Goal: Task Accomplishment & Management: Manage account settings

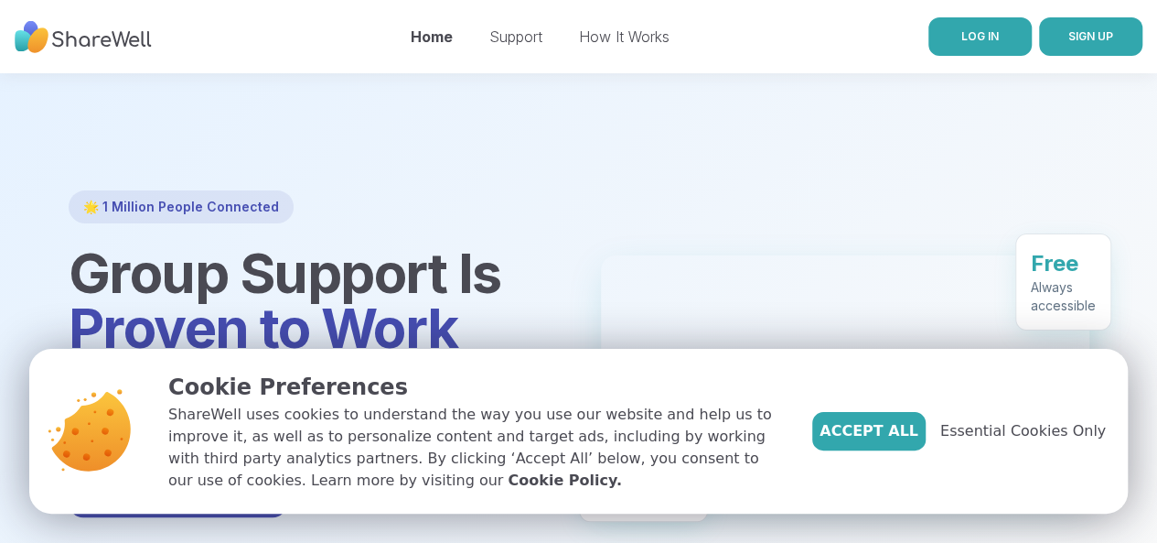
click at [962, 36] on span "LOG IN" at bounding box center [981, 36] width 38 height 14
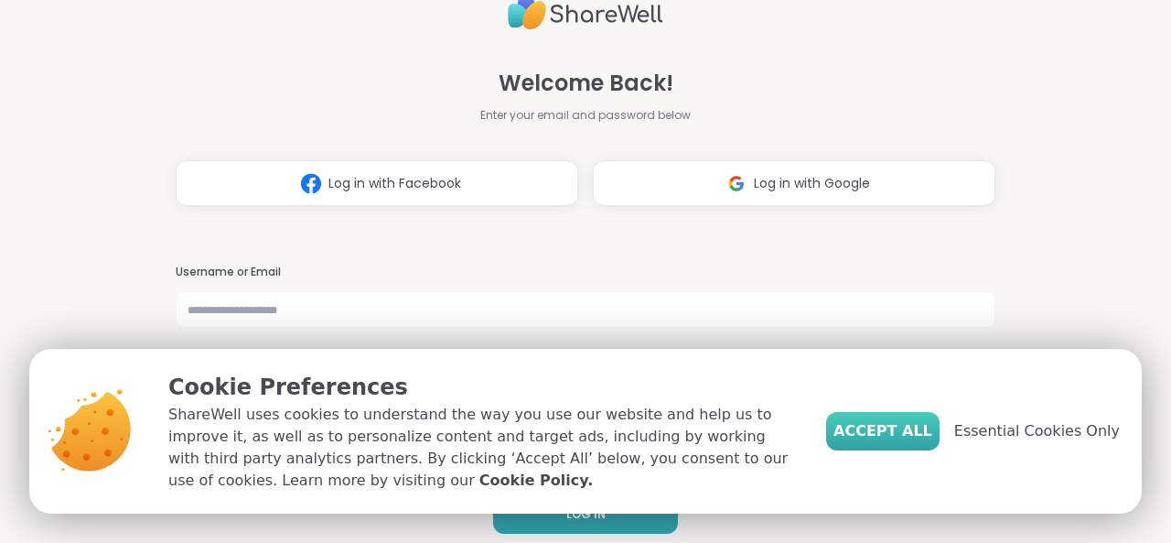
click at [904, 433] on span "Accept All" at bounding box center [883, 431] width 99 height 22
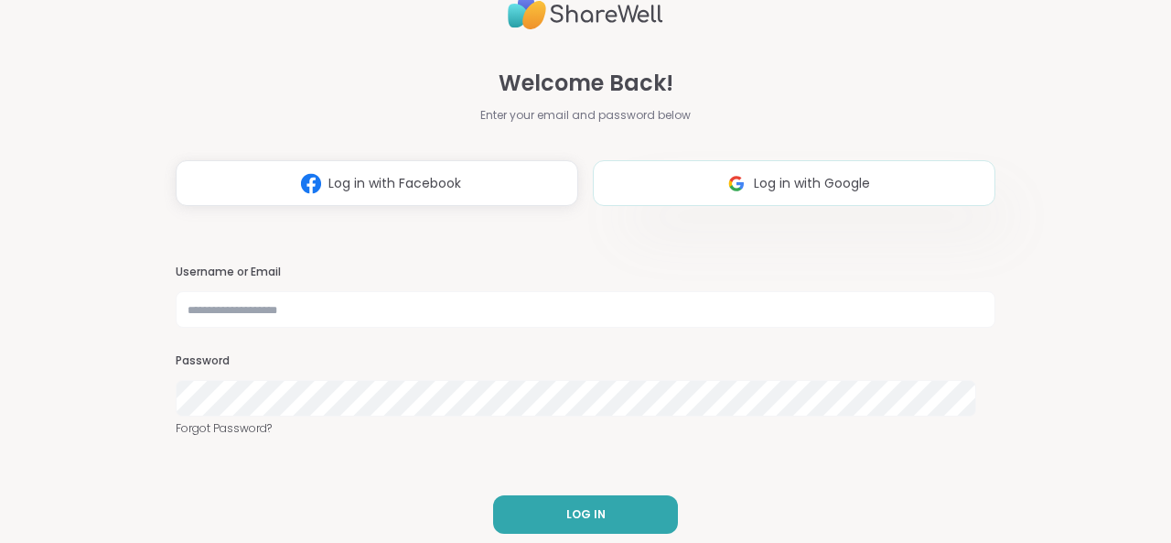
click at [807, 171] on button "Log in with Google" at bounding box center [794, 183] width 403 height 46
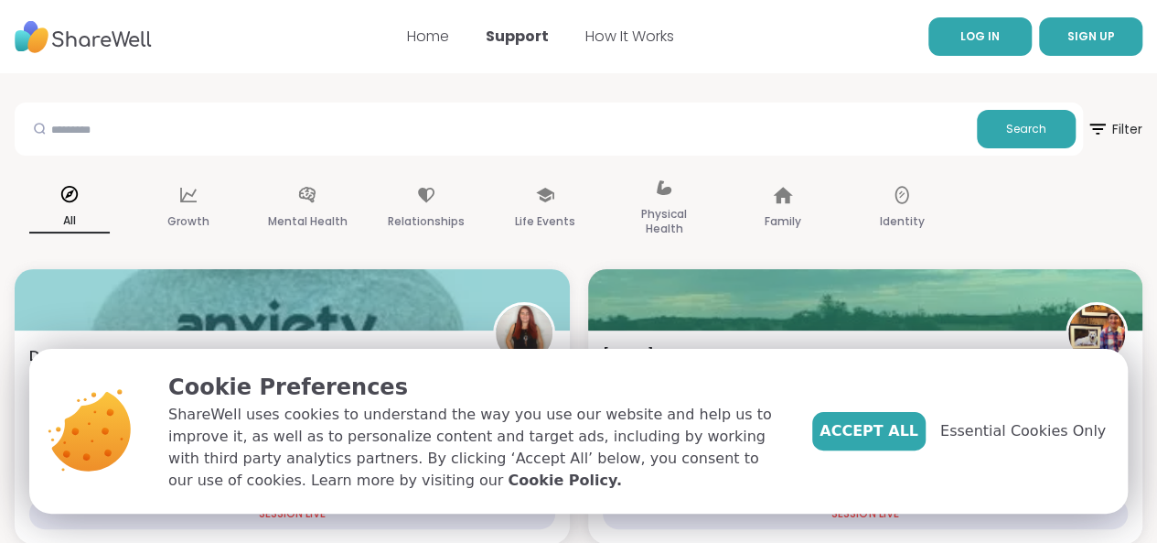
click at [929, 32] on link "LOG IN" at bounding box center [980, 36] width 103 height 38
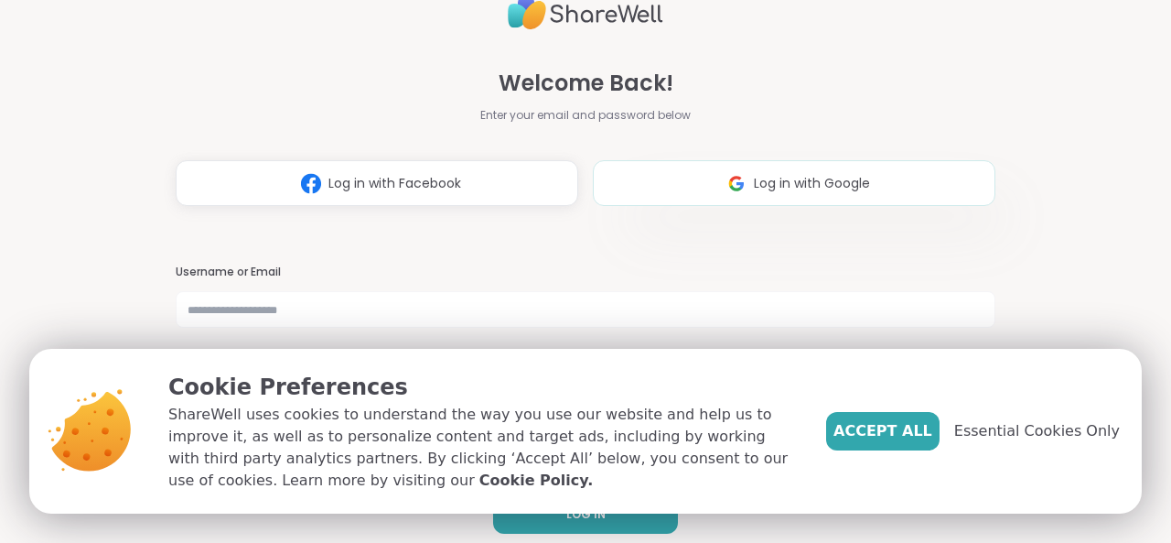
click at [811, 187] on span "Log in with Google" at bounding box center [812, 183] width 116 height 19
click at [446, 198] on button "Log in with Facebook" at bounding box center [377, 183] width 403 height 46
drag, startPoint x: 691, startPoint y: 219, endPoint x: 715, endPoint y: 125, distance: 96.3
click at [715, 125] on div "Welcome Back! Enter your email and password below Log in with Facebook Log in w…" at bounding box center [586, 271] width 820 height 543
